Goal: Task Accomplishment & Management: Use online tool/utility

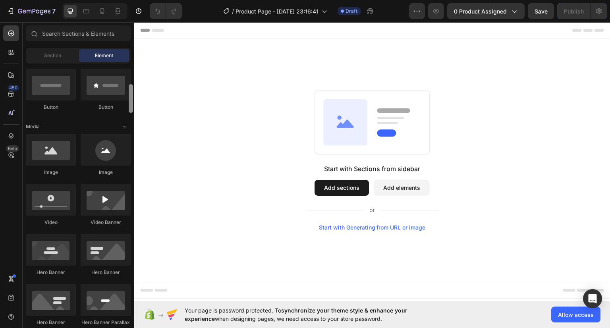
scroll to position [182, 0]
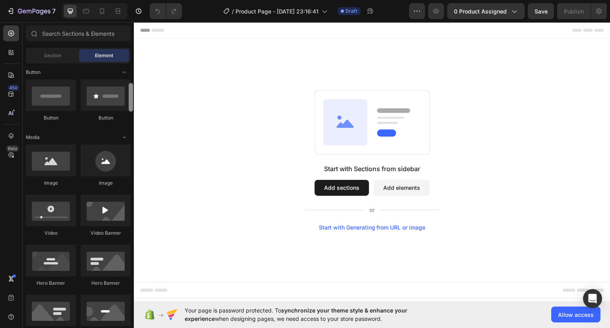
drag, startPoint x: 131, startPoint y: 82, endPoint x: 132, endPoint y: 102, distance: 19.9
click at [132, 102] on div at bounding box center [131, 97] width 4 height 29
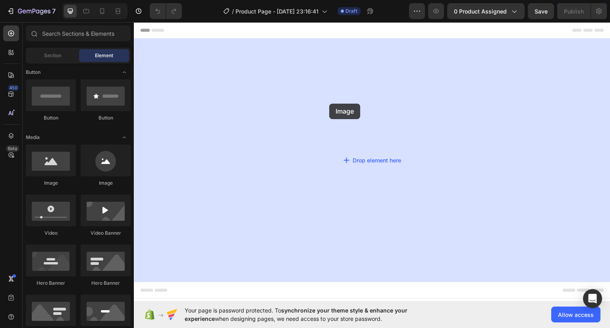
drag, startPoint x: 180, startPoint y: 181, endPoint x: 371, endPoint y: 25, distance: 246.6
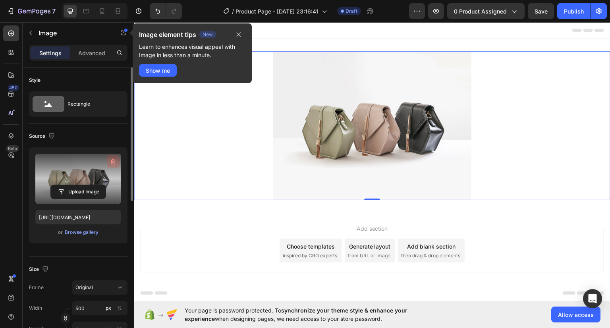
click at [110, 165] on icon "button" at bounding box center [113, 162] width 8 height 8
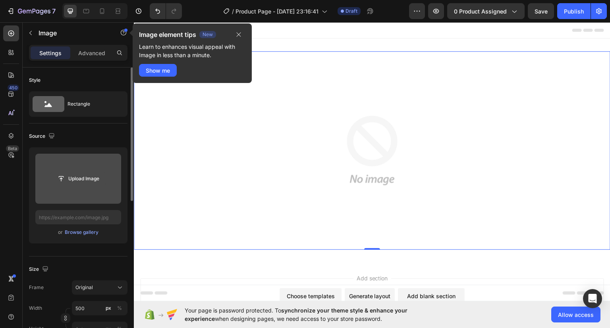
click at [75, 181] on input "file" at bounding box center [78, 178] width 55 height 13
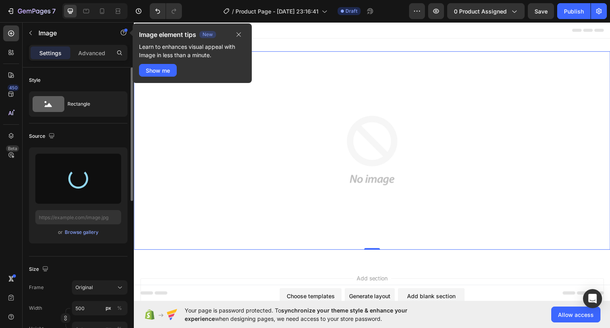
type input "[URL][DOMAIN_NAME]"
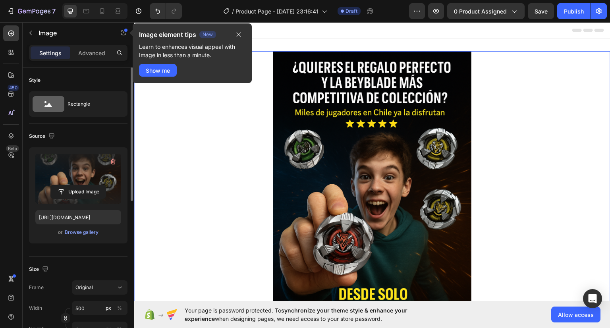
click at [321, 86] on img at bounding box center [372, 200] width 199 height 298
click at [242, 34] on button "button" at bounding box center [238, 35] width 13 height 10
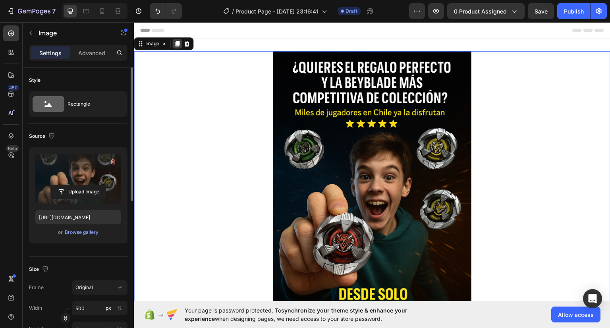
click at [178, 44] on icon at bounding box center [177, 43] width 4 height 6
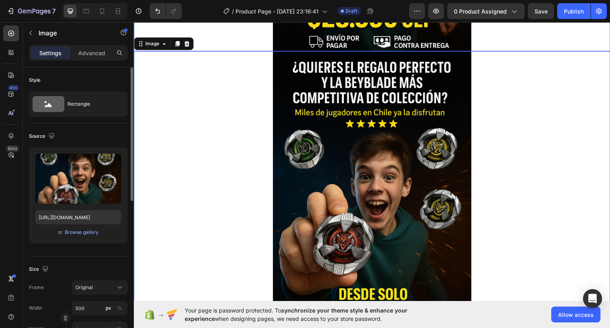
scroll to position [299, 0]
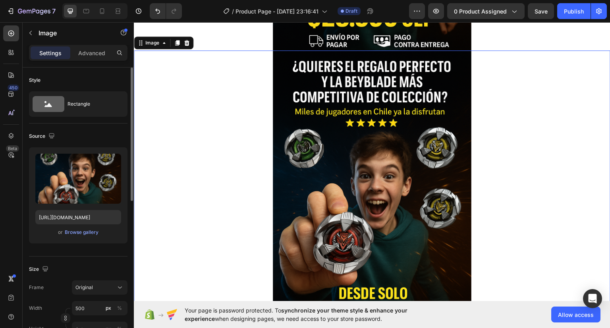
click at [344, 155] on img at bounding box center [372, 199] width 199 height 298
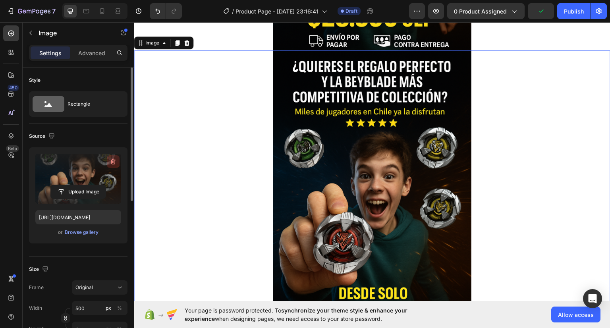
click at [113, 164] on icon "button" at bounding box center [113, 162] width 5 height 6
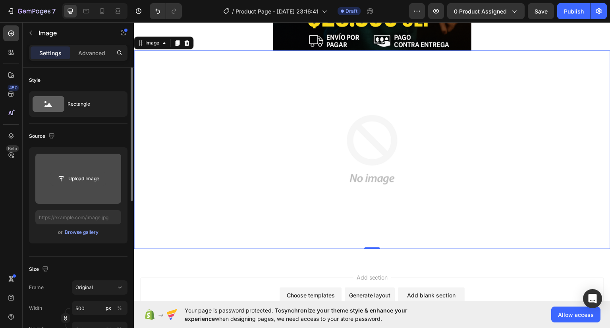
click at [81, 180] on input "file" at bounding box center [78, 178] width 55 height 13
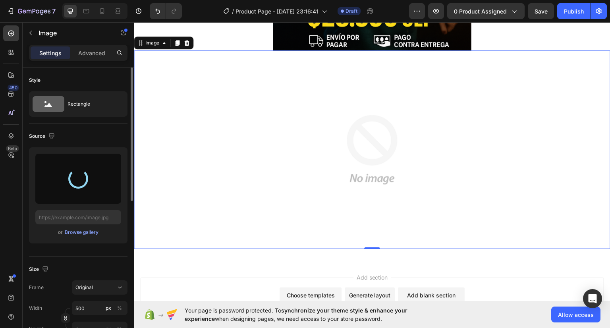
type input "[URL][DOMAIN_NAME]"
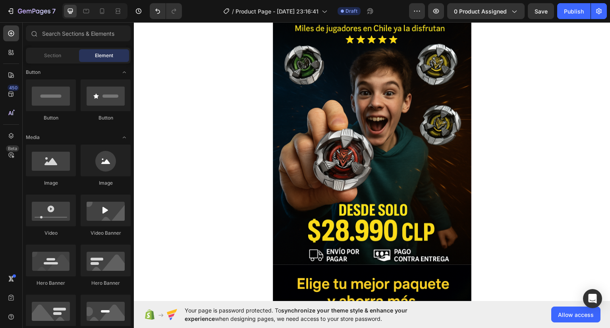
scroll to position [0, 0]
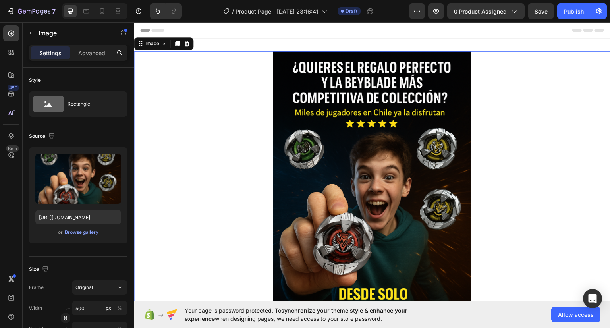
click at [326, 112] on img at bounding box center [372, 200] width 199 height 298
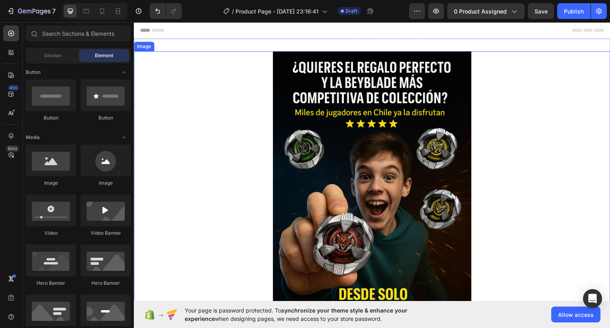
click at [249, 81] on div at bounding box center [372, 200] width 476 height 298
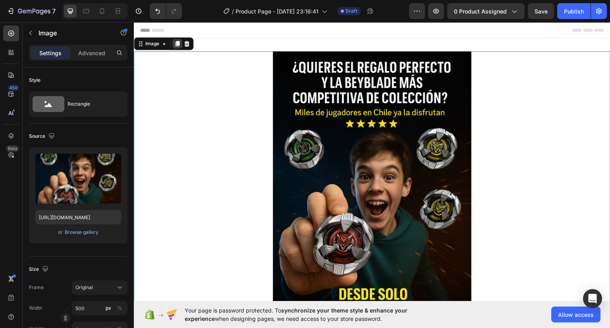
click at [177, 44] on icon at bounding box center [177, 43] width 4 height 6
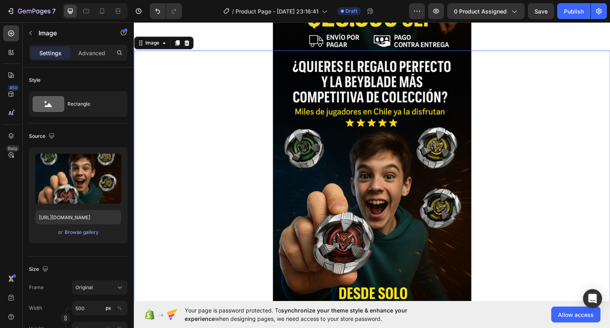
scroll to position [299, 0]
click at [334, 183] on img at bounding box center [372, 199] width 199 height 298
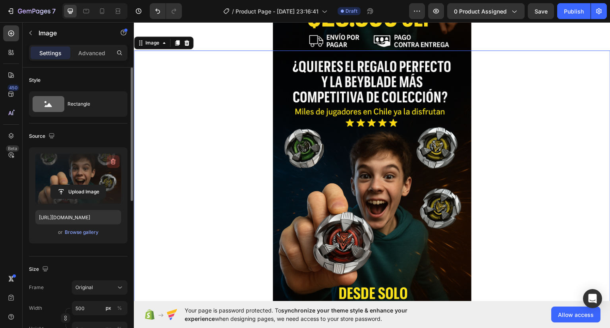
click at [111, 159] on icon "button" at bounding box center [113, 162] width 8 height 8
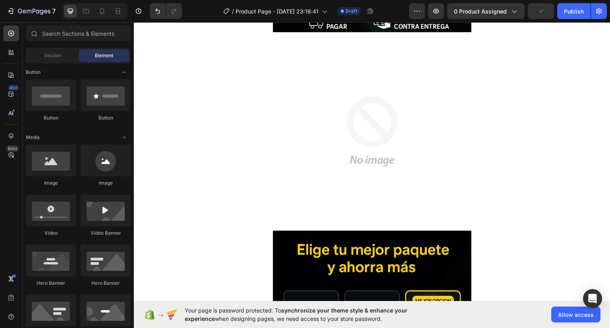
scroll to position [263, 0]
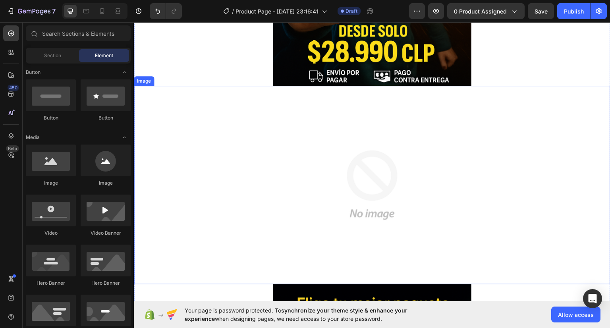
click at [419, 154] on img at bounding box center [372, 184] width 199 height 199
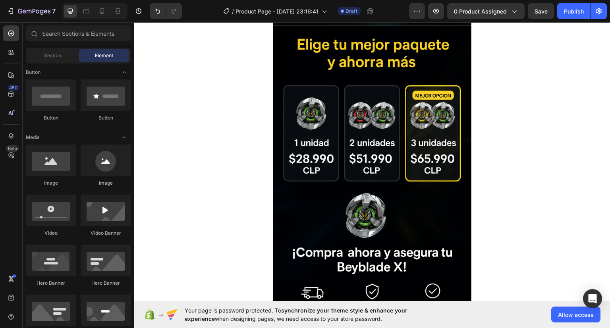
scroll to position [324, 0]
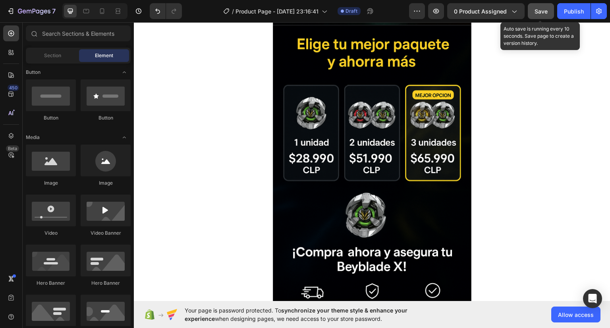
click at [538, 11] on span "Save" at bounding box center [540, 11] width 13 height 7
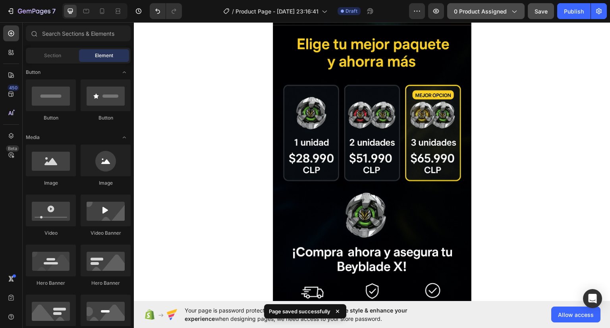
click at [480, 11] on span "0 product assigned" at bounding box center [480, 11] width 53 height 8
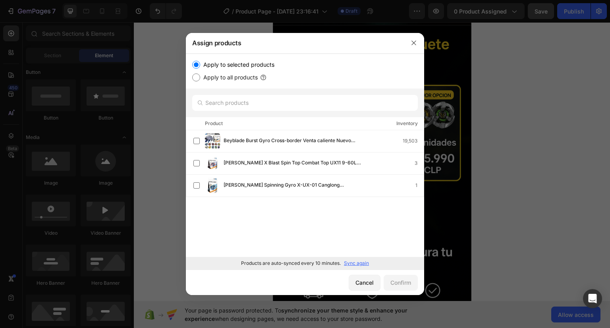
click at [361, 264] on p "Sync again" at bounding box center [356, 263] width 25 height 7
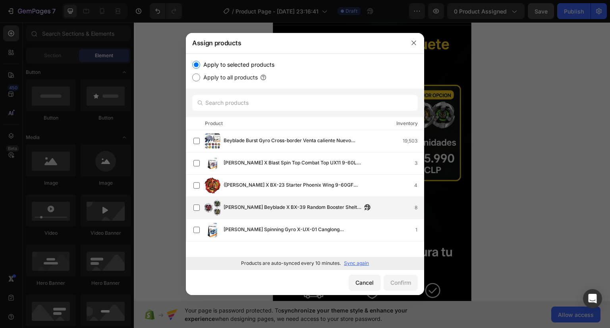
click at [286, 211] on span "[PERSON_NAME] Beyblade X BX-39 Random Booster Shelter Drake Select" at bounding box center [293, 207] width 138 height 9
click at [400, 278] on div "Confirm" at bounding box center [400, 282] width 21 height 8
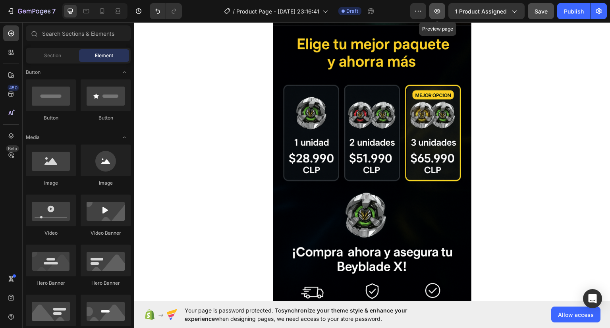
click at [438, 13] on icon "button" at bounding box center [437, 11] width 6 height 5
click at [570, 14] on div "Publish" at bounding box center [574, 11] width 20 height 8
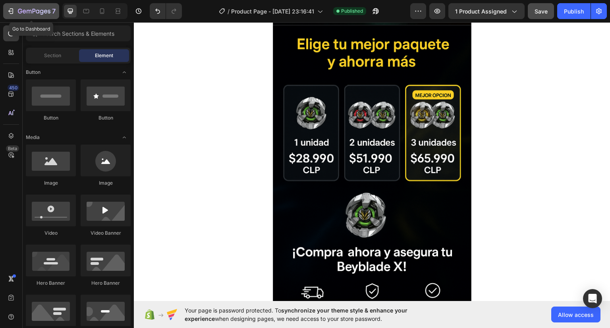
click at [14, 10] on icon "button" at bounding box center [11, 11] width 8 height 8
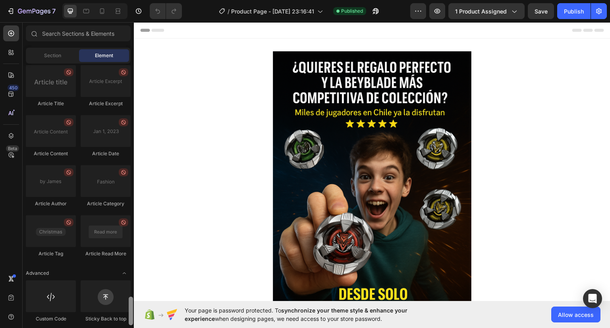
scroll to position [2143, 0]
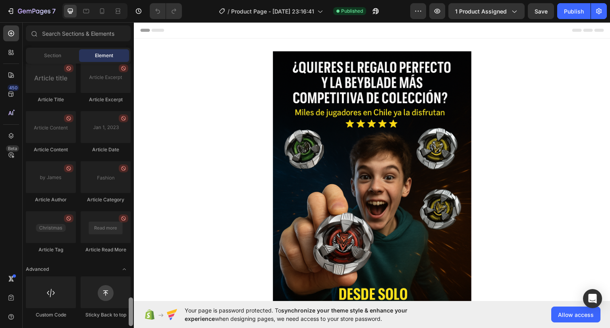
drag, startPoint x: 131, startPoint y: 87, endPoint x: 141, endPoint y: 324, distance: 237.7
click at [141, 0] on div "7 / Product Page - Sep 25, 23:16:41 Published Preview 1 product assigned Save P…" at bounding box center [305, 0] width 610 height 0
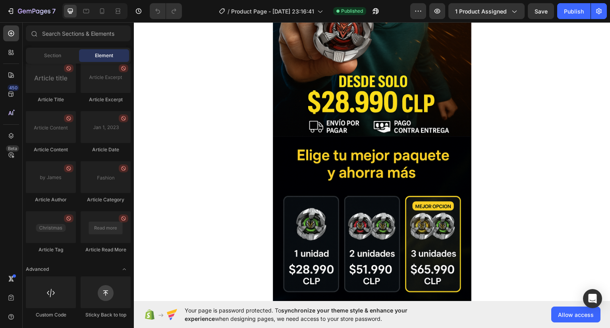
scroll to position [227, 0]
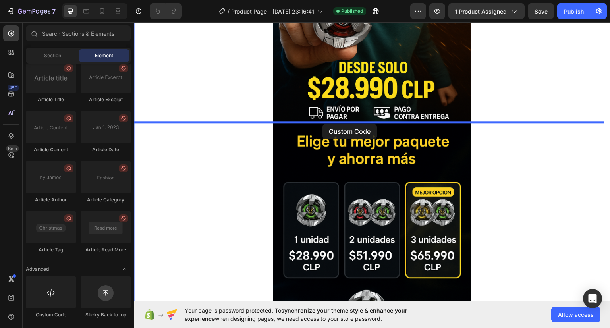
drag, startPoint x: 187, startPoint y: 317, endPoint x: 322, endPoint y: 123, distance: 236.4
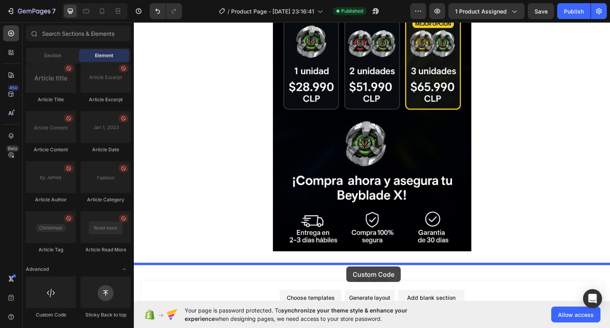
scroll to position [422, 0]
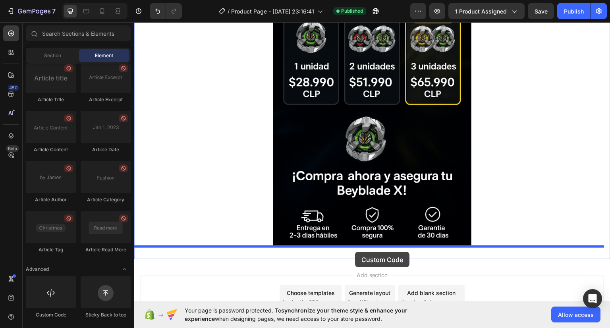
drag, startPoint x: 177, startPoint y: 318, endPoint x: 355, endPoint y: 252, distance: 189.5
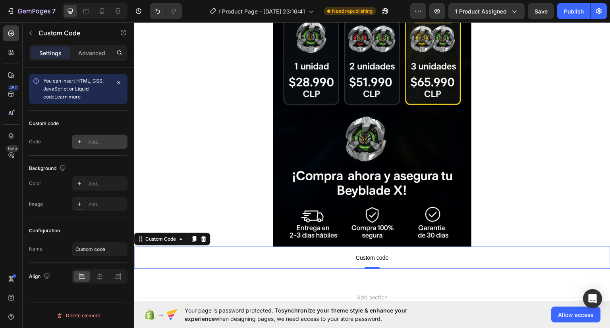
click at [88, 141] on div "Add..." at bounding box center [106, 142] width 37 height 7
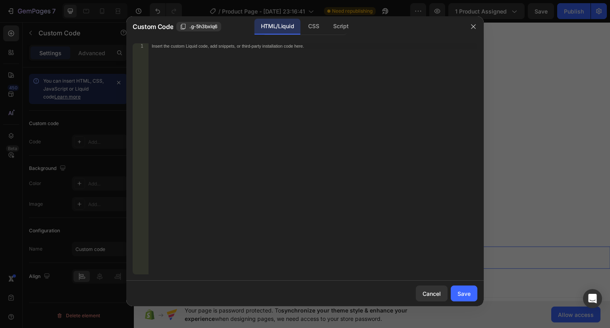
click at [330, 55] on div "Insert the custom Liquid code, add snippets, or third-party installation code h…" at bounding box center [312, 164] width 329 height 242
paste textarea "<div id="_rsi-cod-form-embed-custom-hook"></div>"
type textarea "<div id="_rsi-cod-form-embed-custom-hook"></div>"
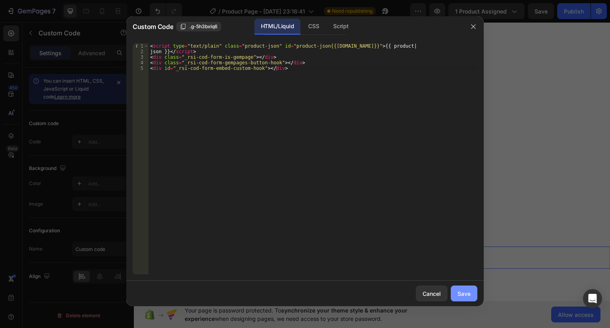
click at [471, 291] on button "Save" at bounding box center [464, 293] width 27 height 16
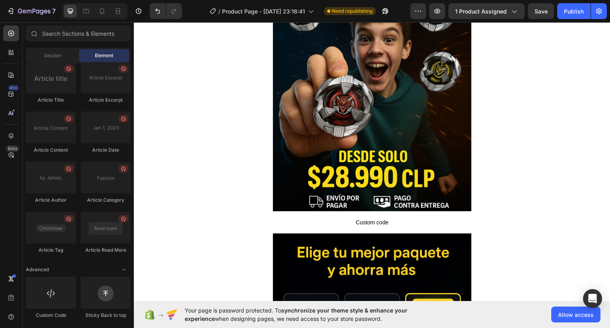
scroll to position [116, 0]
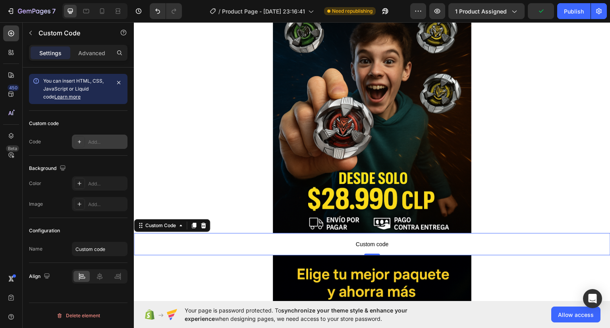
click at [101, 137] on div "Add..." at bounding box center [100, 142] width 56 height 14
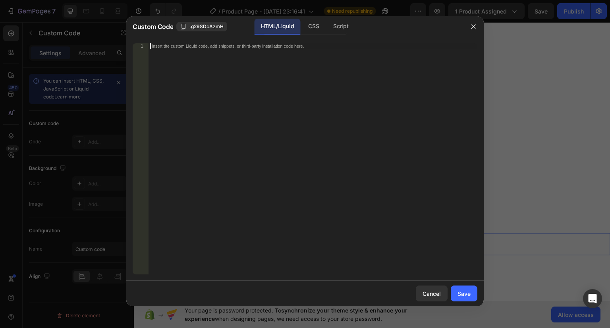
click at [281, 80] on div "Insert the custom Liquid code, add snippets, or third-party installation code h…" at bounding box center [312, 164] width 329 height 242
paste textarea "<div id="_rsi-cod-form-embed-custom-hook"></div>"
type textarea "<div id="_rsi-cod-form-embed-custom-hook"></div>"
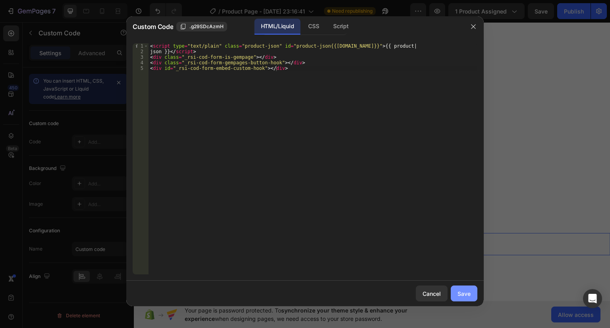
click at [471, 298] on button "Save" at bounding box center [464, 293] width 27 height 16
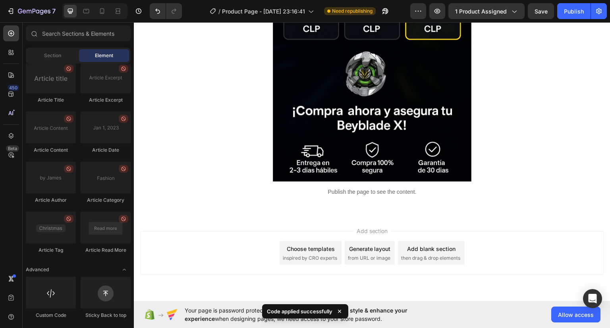
scroll to position [515, 0]
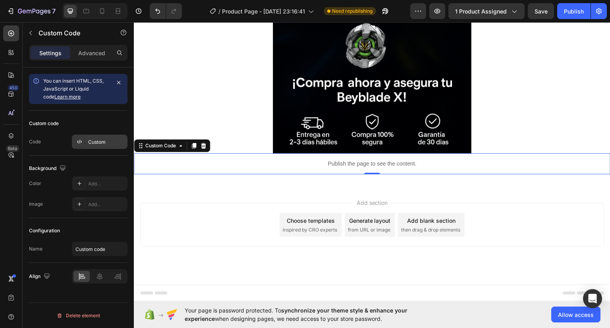
click at [106, 147] on div "Custom" at bounding box center [100, 142] width 56 height 14
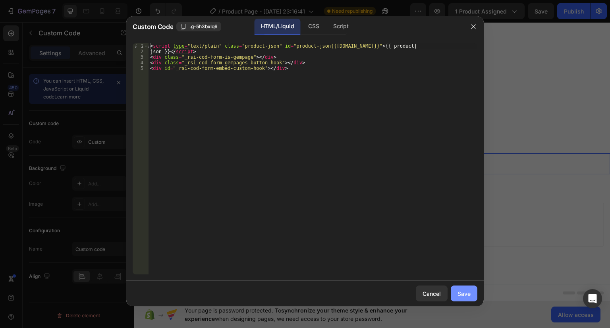
click at [470, 289] on div "Save" at bounding box center [463, 293] width 13 height 8
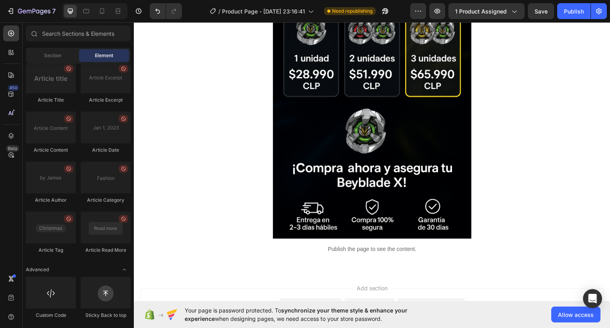
scroll to position [430, 0]
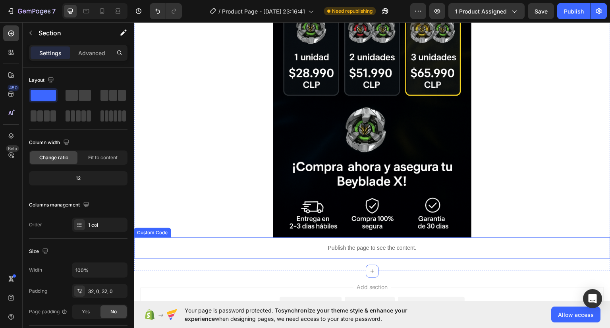
click at [460, 252] on div "Publish the page to see the content." at bounding box center [372, 247] width 476 height 21
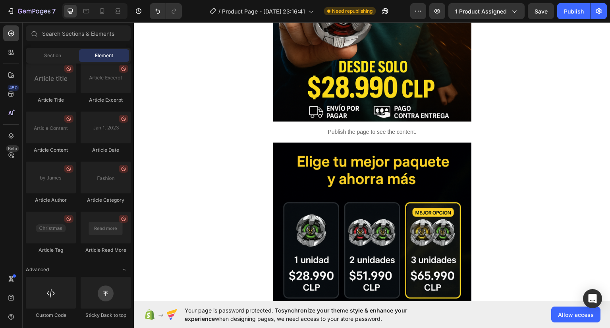
scroll to position [222, 0]
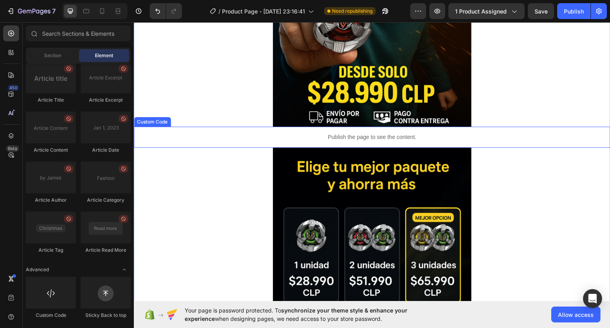
click at [411, 134] on p "Publish the page to see the content." at bounding box center [372, 137] width 476 height 8
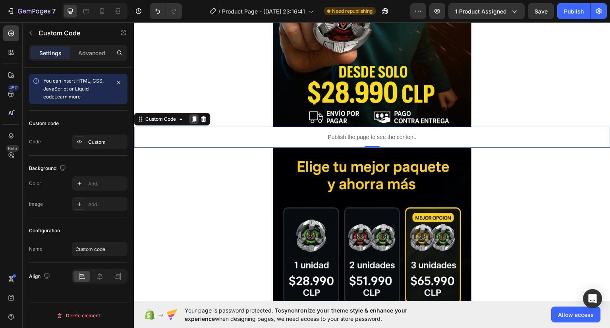
click at [194, 123] on div at bounding box center [194, 119] width 10 height 10
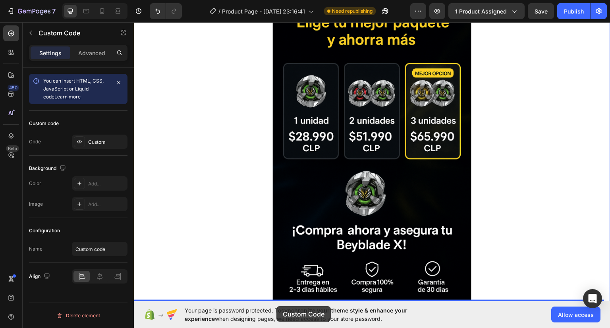
scroll to position [429, 0]
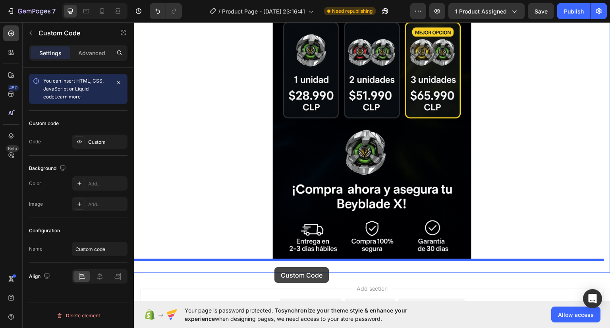
drag, startPoint x: 260, startPoint y: 159, endPoint x: 274, endPoint y: 267, distance: 108.8
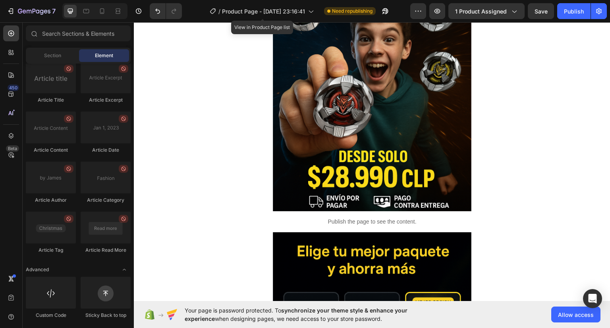
scroll to position [0, 0]
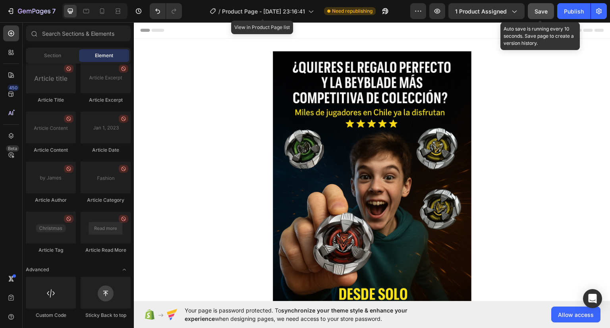
click at [543, 10] on span "Save" at bounding box center [540, 11] width 13 height 7
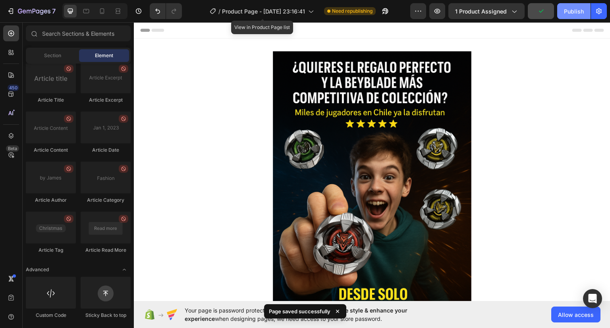
click at [573, 13] on div "Publish" at bounding box center [574, 11] width 20 height 8
click at [435, 8] on icon "button" at bounding box center [437, 11] width 8 height 8
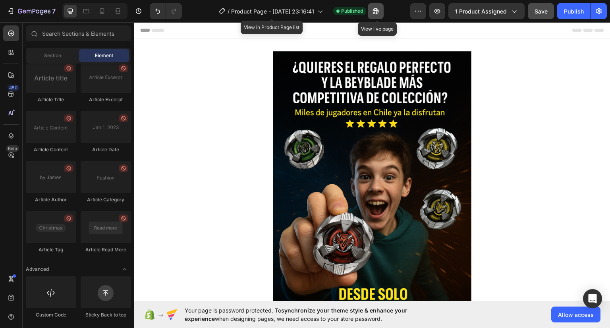
click at [377, 10] on icon "button" at bounding box center [376, 11] width 6 height 6
click at [567, 11] on div "Publish" at bounding box center [574, 11] width 20 height 8
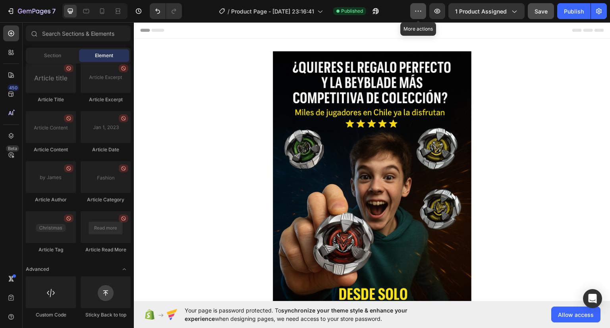
click at [420, 12] on icon "button" at bounding box center [418, 11] width 8 height 8
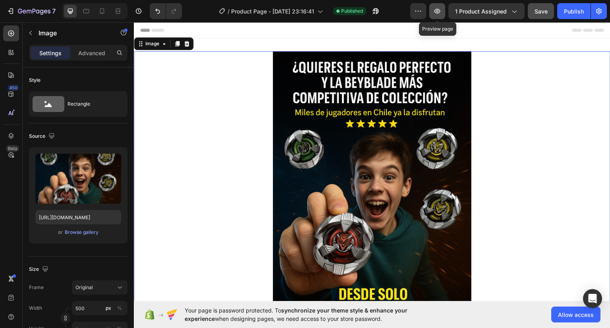
click at [440, 15] on icon "button" at bounding box center [437, 11] width 8 height 8
click at [88, 10] on icon at bounding box center [86, 11] width 6 height 4
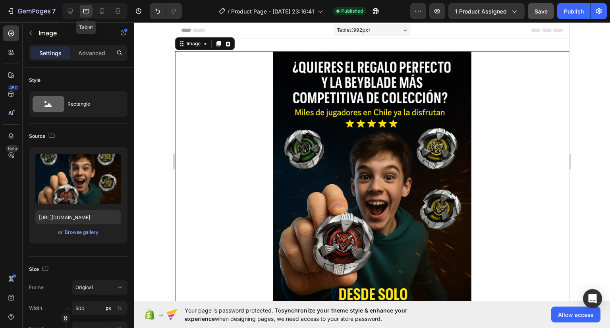
scroll to position [1, 0]
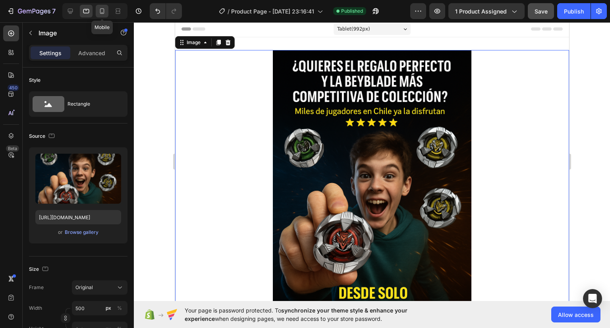
click at [105, 9] on icon at bounding box center [102, 11] width 8 height 8
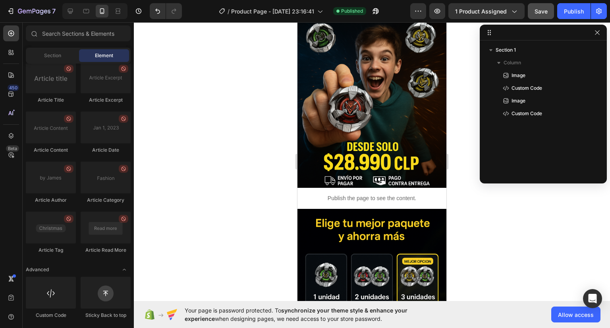
scroll to position [363, 0]
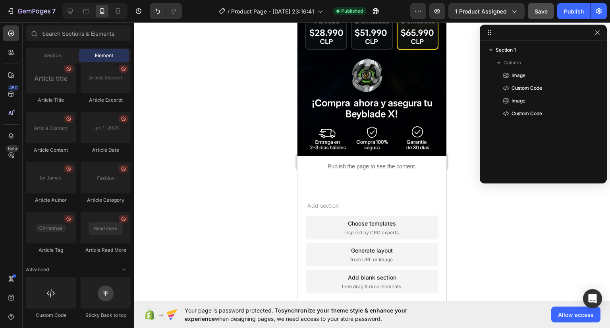
click at [397, 283] on span "then drag & drop elements" at bounding box center [371, 286] width 59 height 7
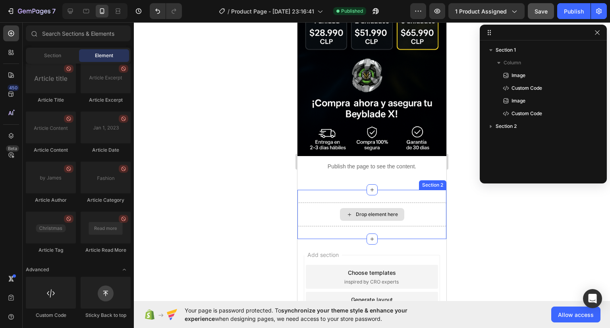
click at [359, 208] on div "Drop element here" at bounding box center [372, 214] width 64 height 13
click at [411, 190] on div "Drop element here Section 2" at bounding box center [371, 214] width 149 height 49
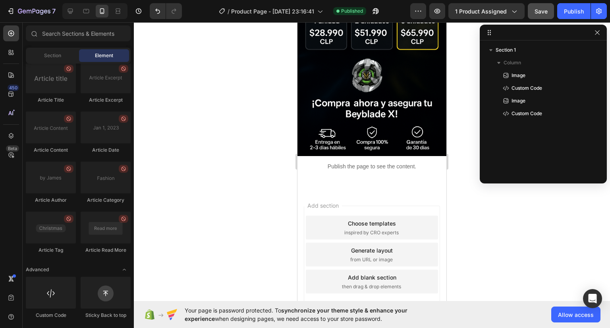
click at [393, 260] on div "Add section Choose templates inspired by CRO experts Generate layout from URL o…" at bounding box center [371, 266] width 149 height 152
click at [510, 14] on icon "button" at bounding box center [514, 11] width 8 height 8
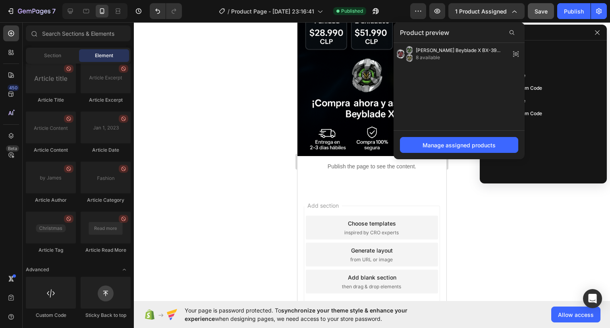
click at [528, 223] on div at bounding box center [372, 175] width 476 height 306
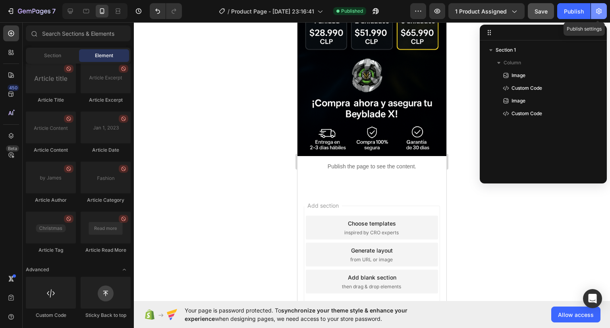
click at [598, 10] on icon "button" at bounding box center [599, 11] width 8 height 8
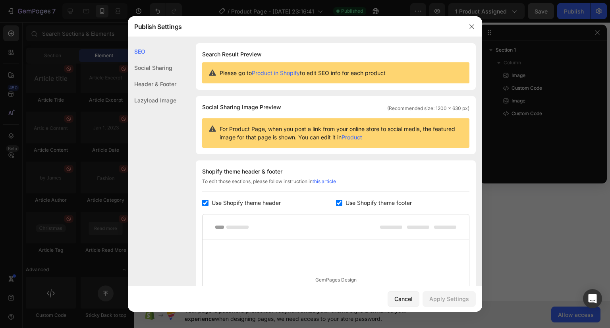
click at [149, 67] on div "Social Sharing" at bounding box center [152, 68] width 48 height 16
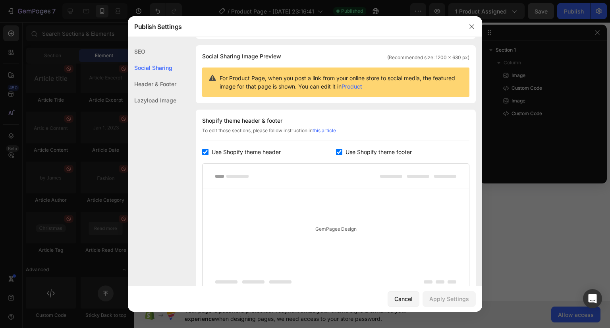
click at [156, 80] on div "Header & Footer" at bounding box center [152, 84] width 48 height 16
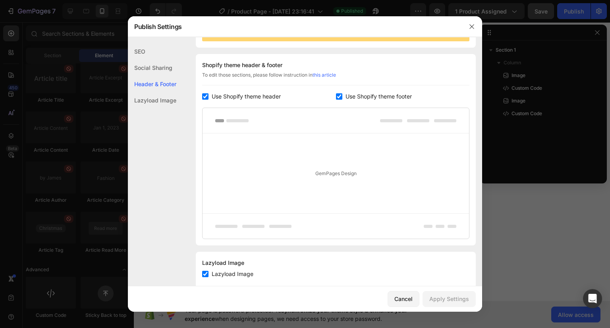
scroll to position [116, 0]
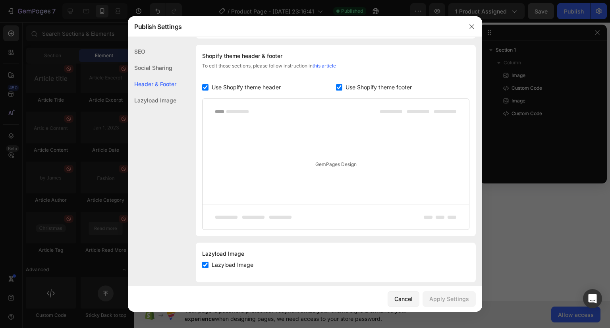
click at [167, 110] on div "SEO Social Sharing Header & Footer Lazyload Image" at bounding box center [152, 190] width 48 height 295
click at [157, 99] on div "Lazyload Image" at bounding box center [152, 100] width 48 height 16
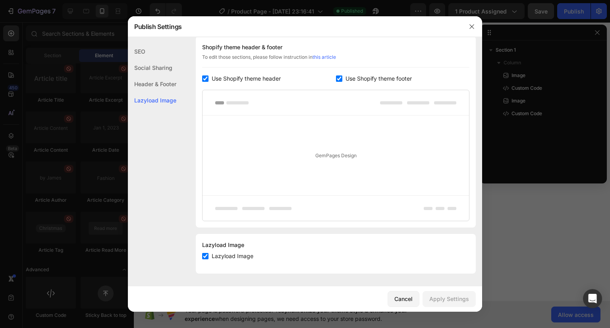
click at [139, 52] on div "SEO" at bounding box center [152, 51] width 48 height 16
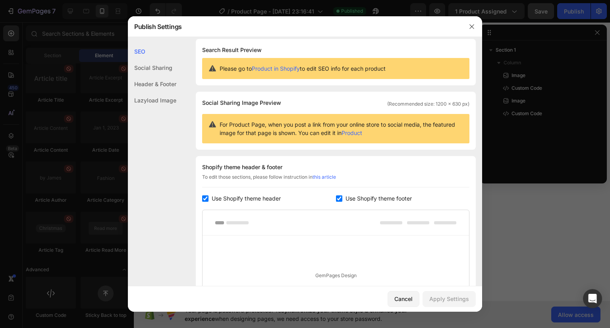
scroll to position [0, 0]
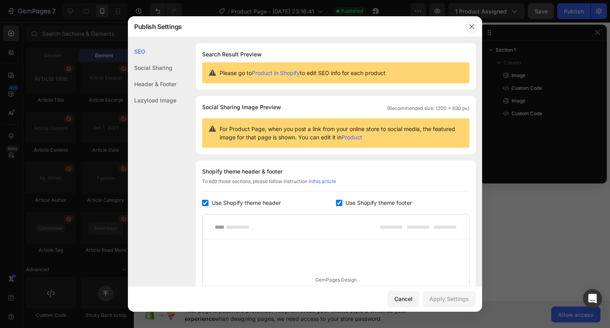
click at [472, 27] on icon "button" at bounding box center [471, 26] width 4 height 4
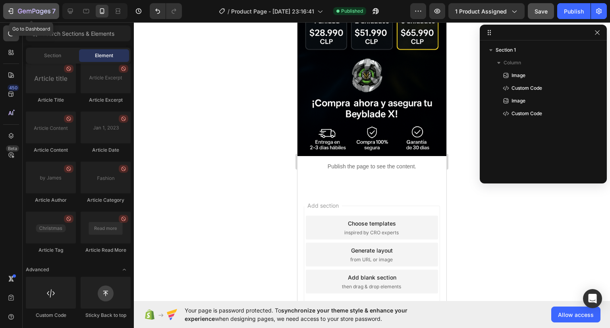
click at [21, 15] on icon "button" at bounding box center [34, 11] width 33 height 7
